Goal: Subscribe to service/newsletter

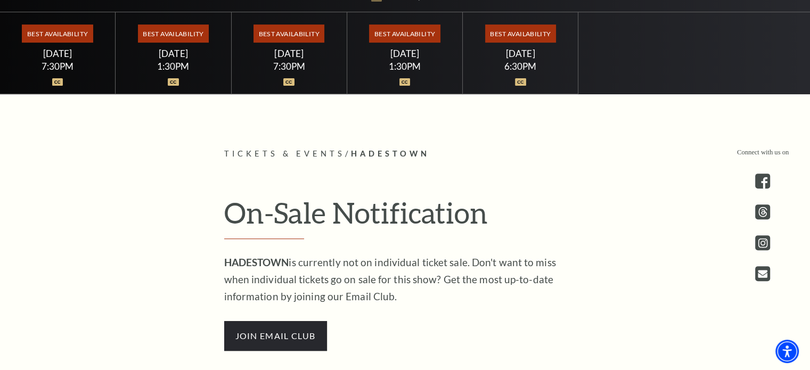
scroll to position [373, 0]
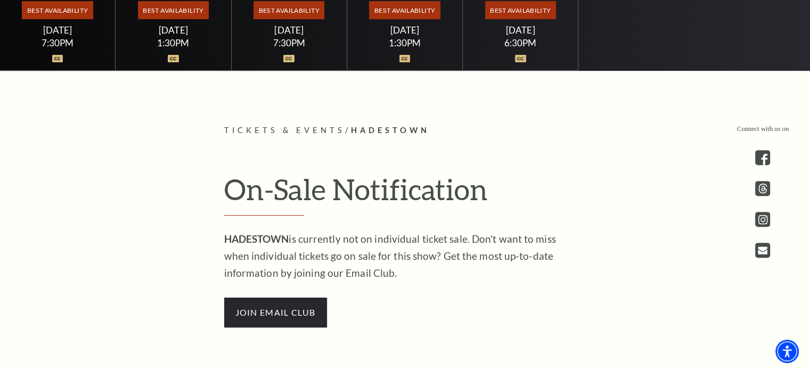
click at [367, 209] on h2 "On-Sale Notification" at bounding box center [405, 194] width 362 height 44
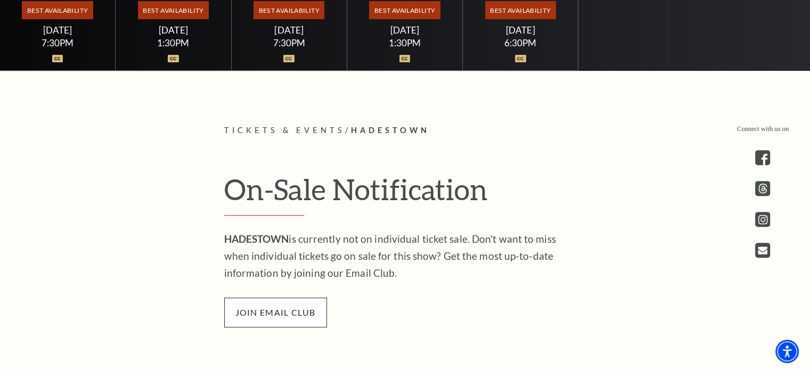
click at [294, 315] on span "join email club" at bounding box center [275, 313] width 103 height 30
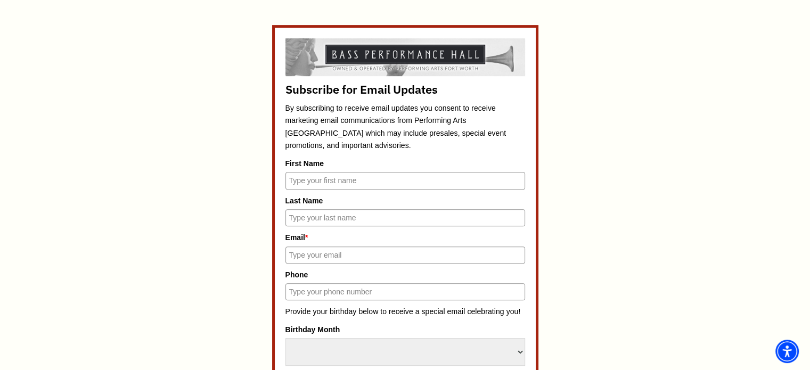
scroll to position [497, 0]
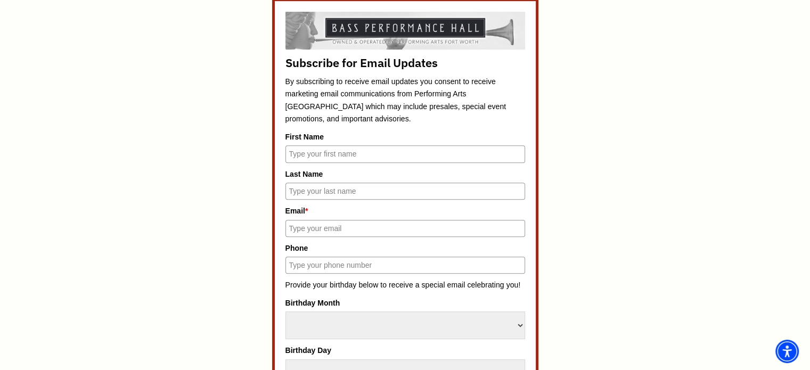
click at [373, 151] on input "First Name" at bounding box center [405, 153] width 240 height 17
type input "Trevor"
type input "Moore"
type input "tmooreatx@gmail.com"
type input "5122936395"
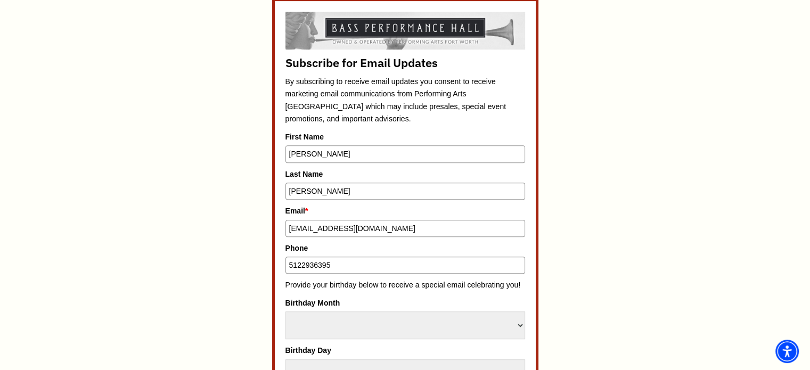
scroll to position [621, 0]
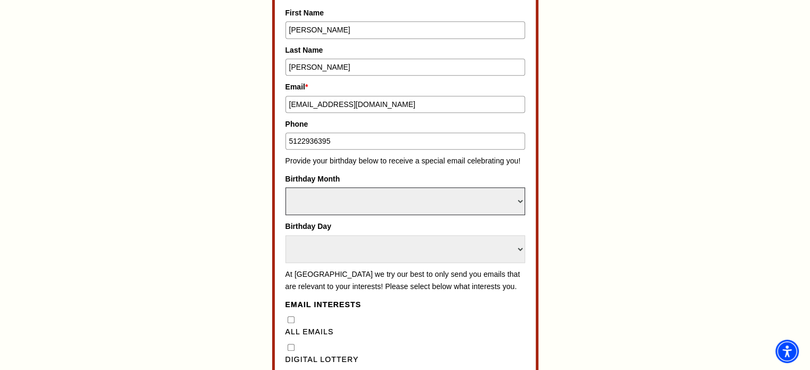
click at [364, 203] on select "Select Month January February March April May June July August September Octobe…" at bounding box center [405, 201] width 240 height 28
select select "November"
click at [285, 187] on select "Select Month January February March April May June July August September Octobe…" at bounding box center [405, 201] width 240 height 28
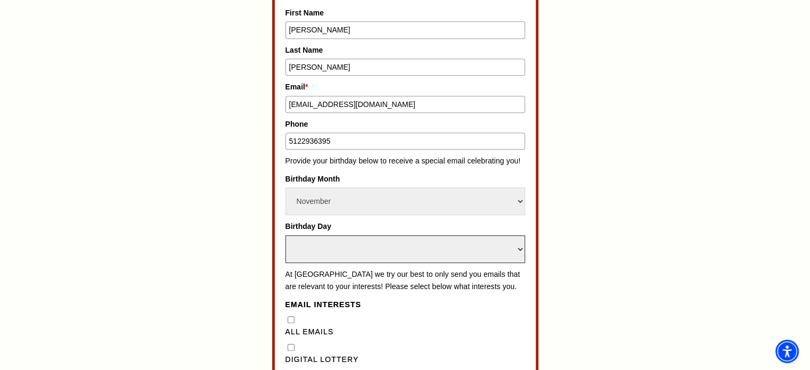
click at [356, 240] on select "Select Day 1 2 3 4 5 6 7 8 9 10 11 12 13 14 15 16 17 18 19 20 21 22 23 24" at bounding box center [405, 249] width 240 height 28
select select "1"
click at [285, 235] on select "Select Day 1 2 3 4 5 6 7 8 9 10 11 12 13 14 15 16 17 18 19 20 21 22 23 24" at bounding box center [405, 249] width 240 height 28
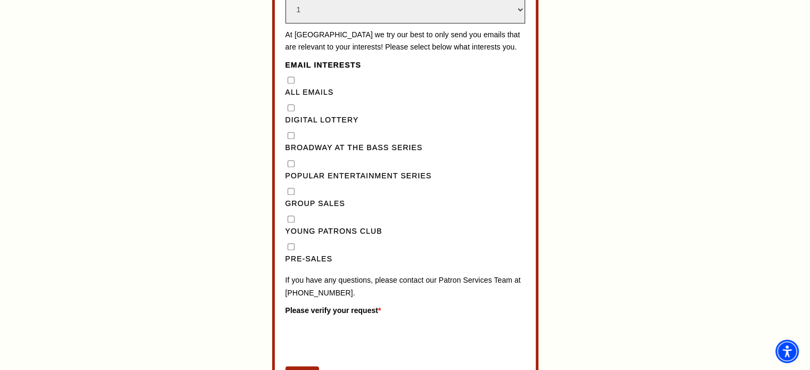
scroll to position [869, 0]
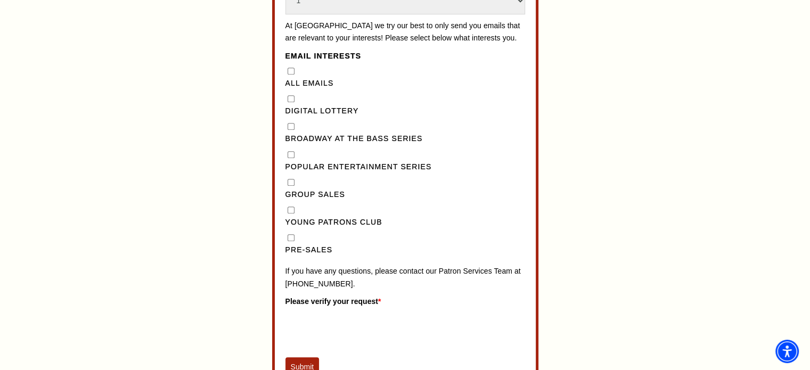
click at [289, 158] on Series"] "Popular Entertainment Series" at bounding box center [290, 154] width 7 height 7
checkbox Series"] "true"
click at [290, 241] on input "Pre-Sales" at bounding box center [290, 237] width 7 height 7
checkbox input "true"
click at [289, 130] on Series"] "Broadway at the Bass Series" at bounding box center [290, 126] width 7 height 7
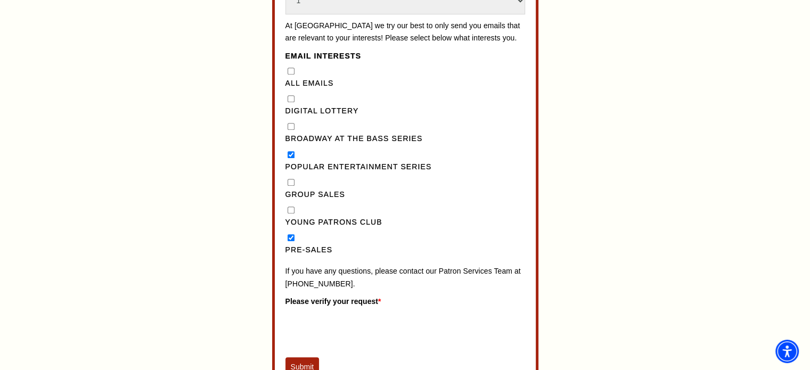
checkbox Series"] "true"
click at [289, 158] on Series"] "Popular Entertainment Series" at bounding box center [290, 154] width 7 height 7
checkbox Series"] "false"
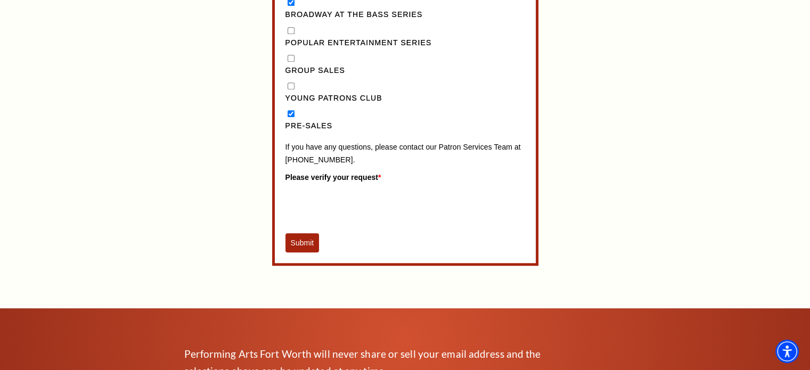
click at [311, 246] on button "Submit" at bounding box center [302, 242] width 34 height 19
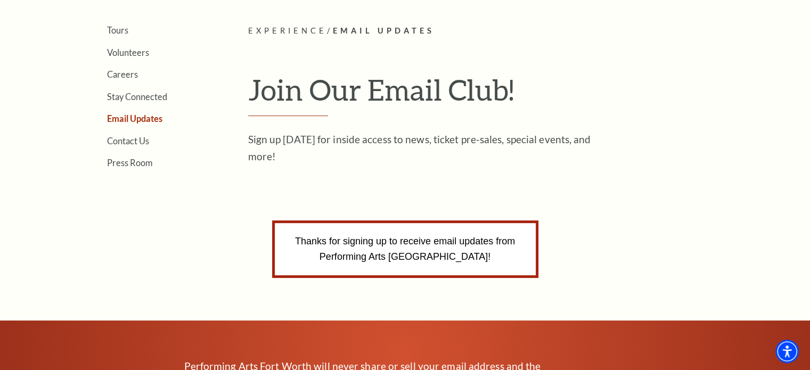
scroll to position [0, 0]
